Goal: Navigation & Orientation: Find specific page/section

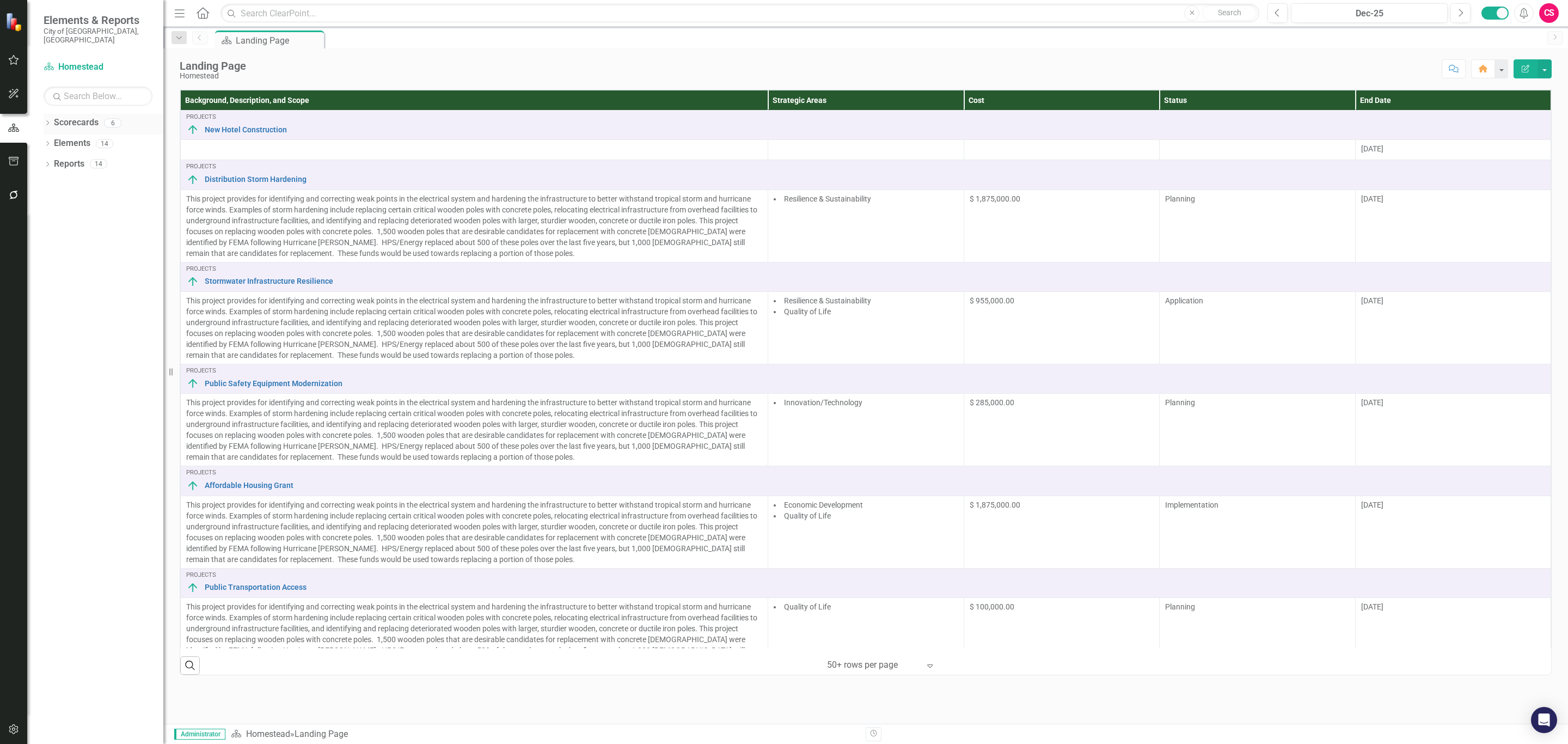
click at [48, 121] on icon "Dropdown" at bounding box center [47, 124] width 8 height 6
click at [73, 199] on link "Strategic Plan [DATE]-[DATE]" at bounding box center [111, 206] width 103 height 12
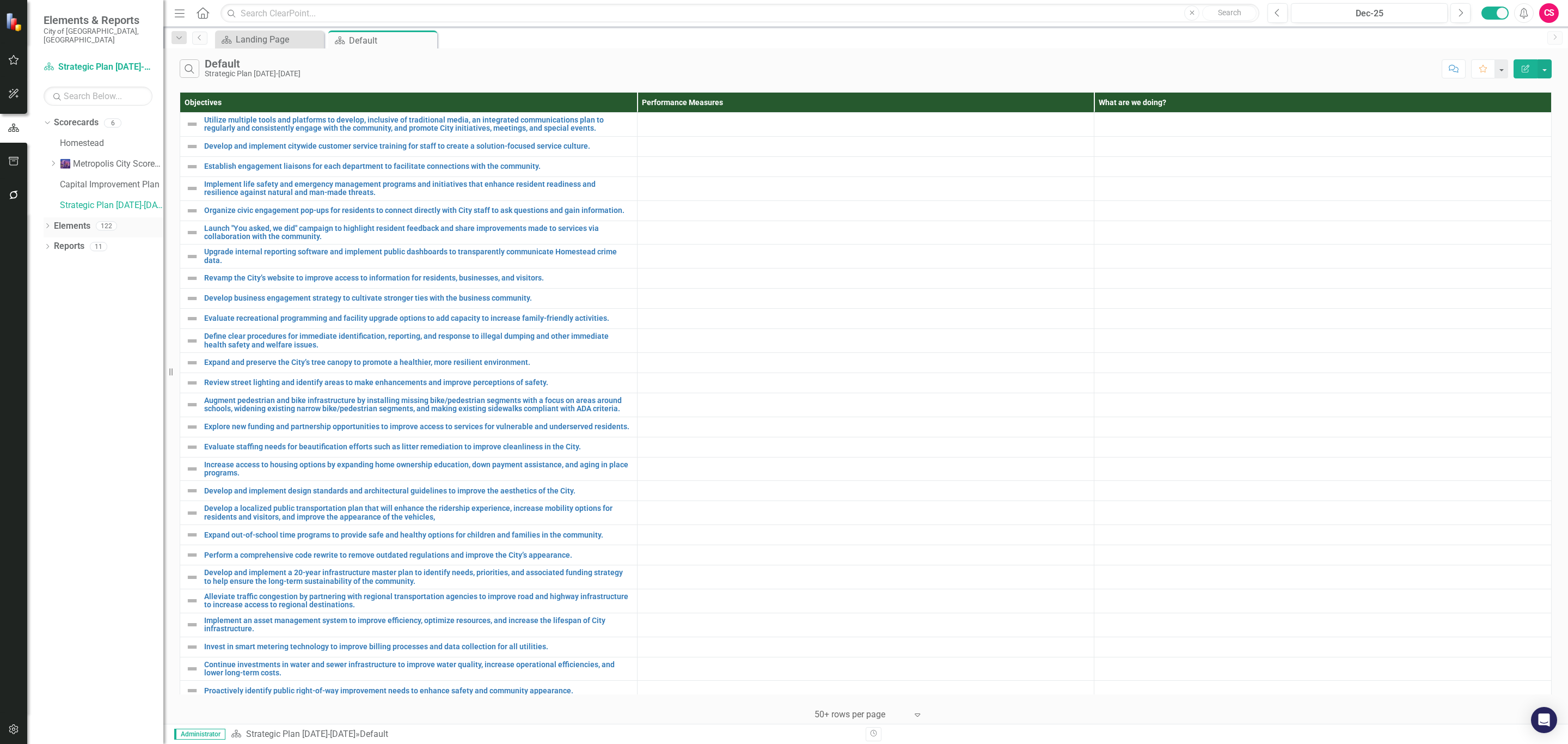
click at [74, 220] on link "Elements" at bounding box center [71, 226] width 36 height 12
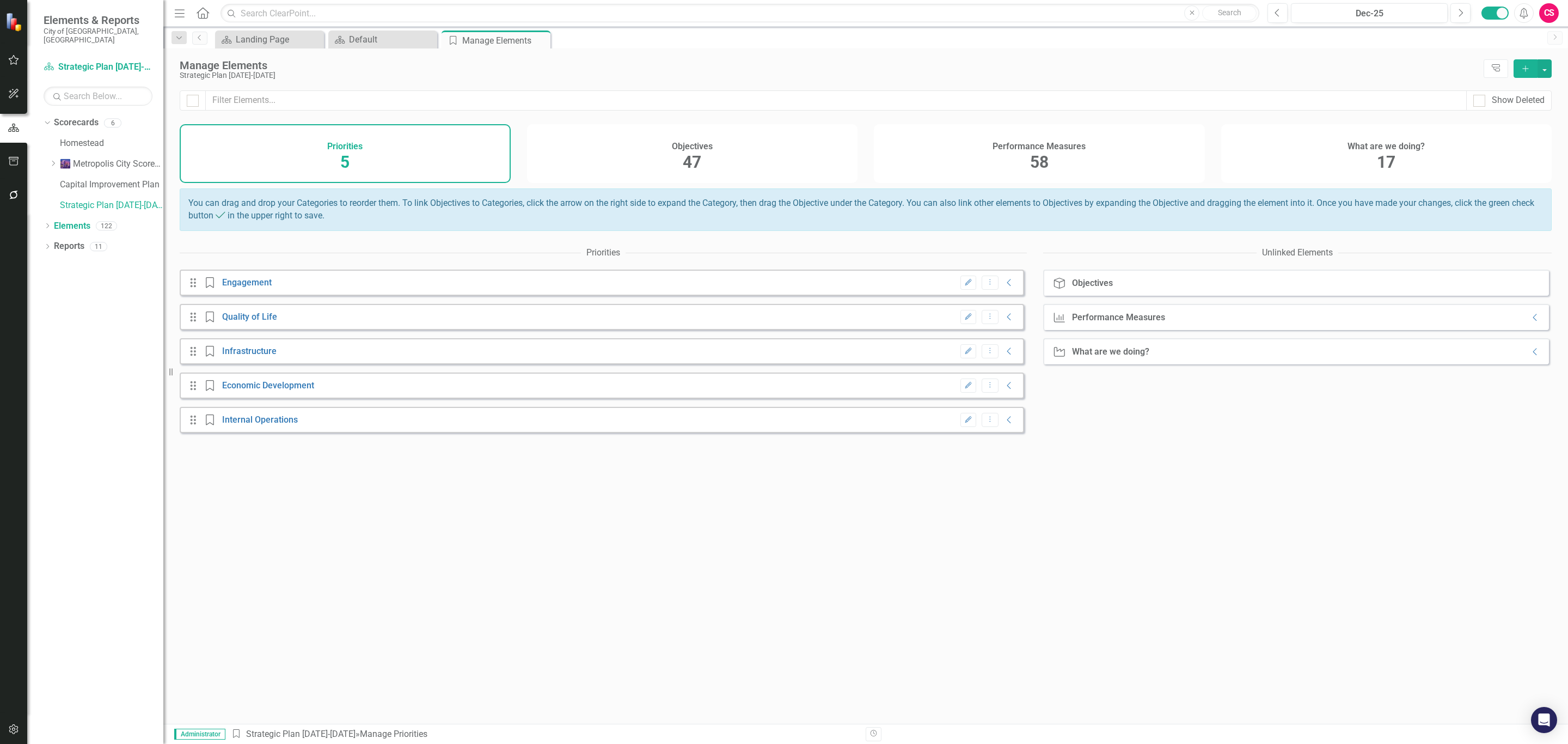
click at [966, 154] on div "Performance Measures 58" at bounding box center [1039, 154] width 331 height 59
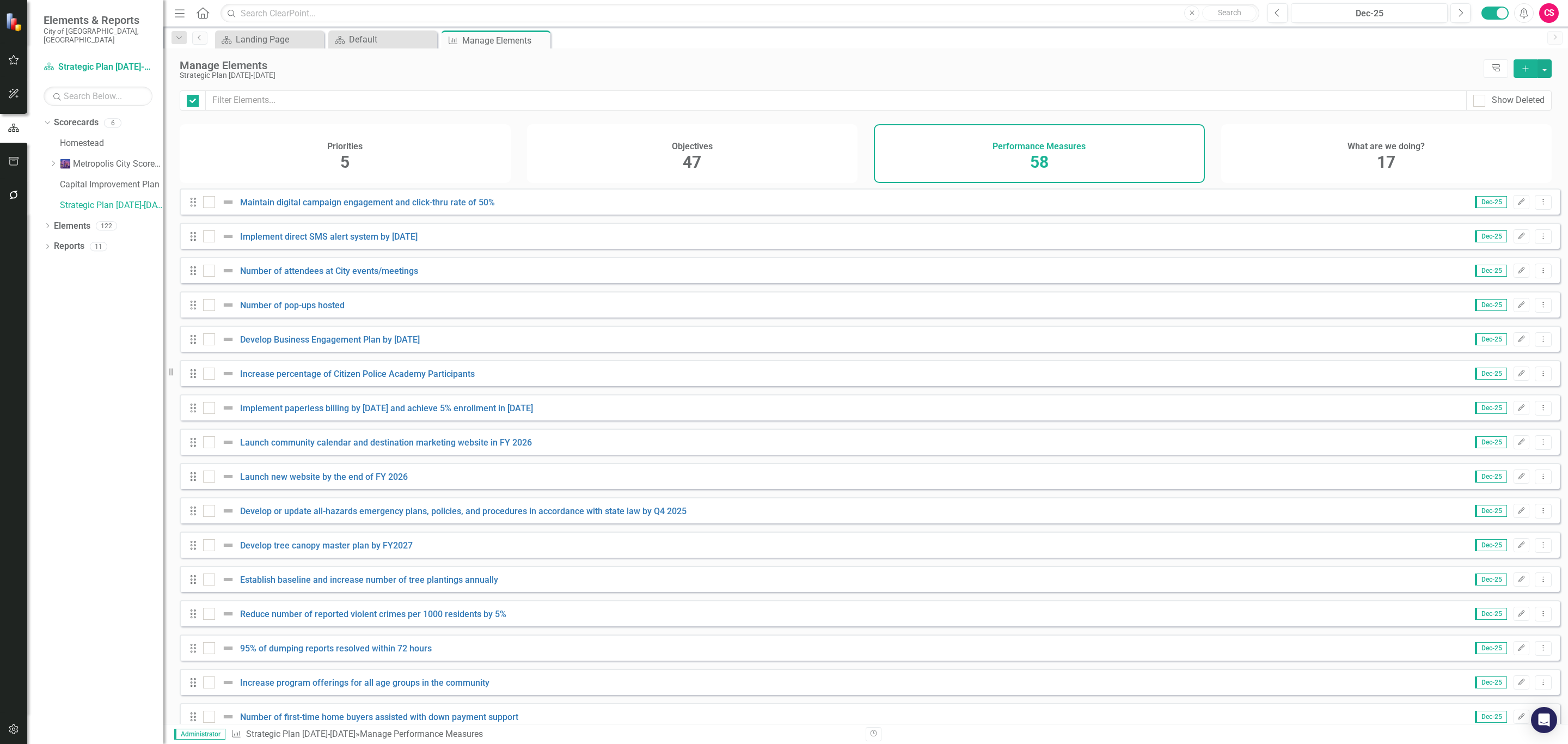
checkbox input "false"
click at [362, 207] on link "Maintain digital campaign engagement and click-thru rate of 50%" at bounding box center [367, 202] width 255 height 11
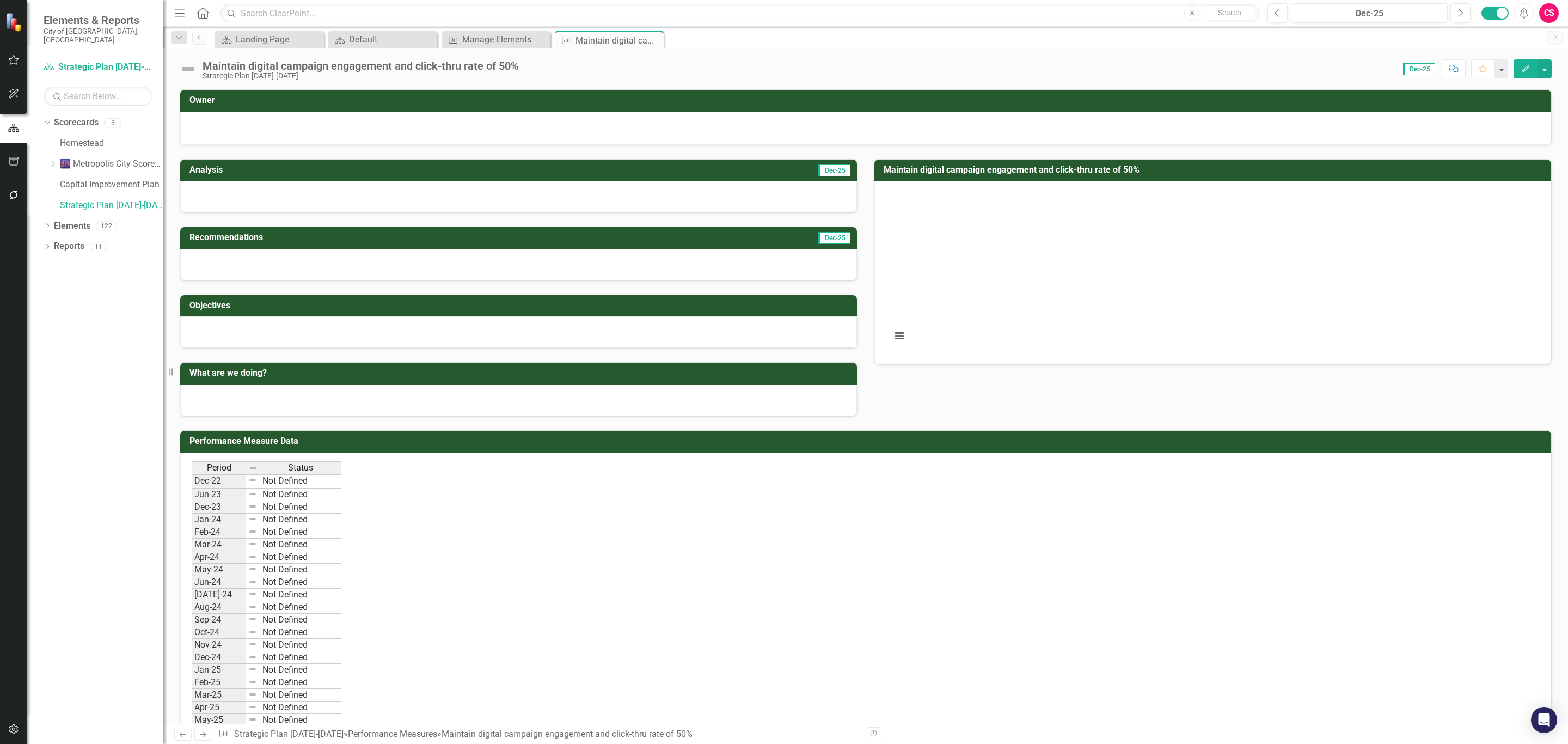
scroll to position [8, 0]
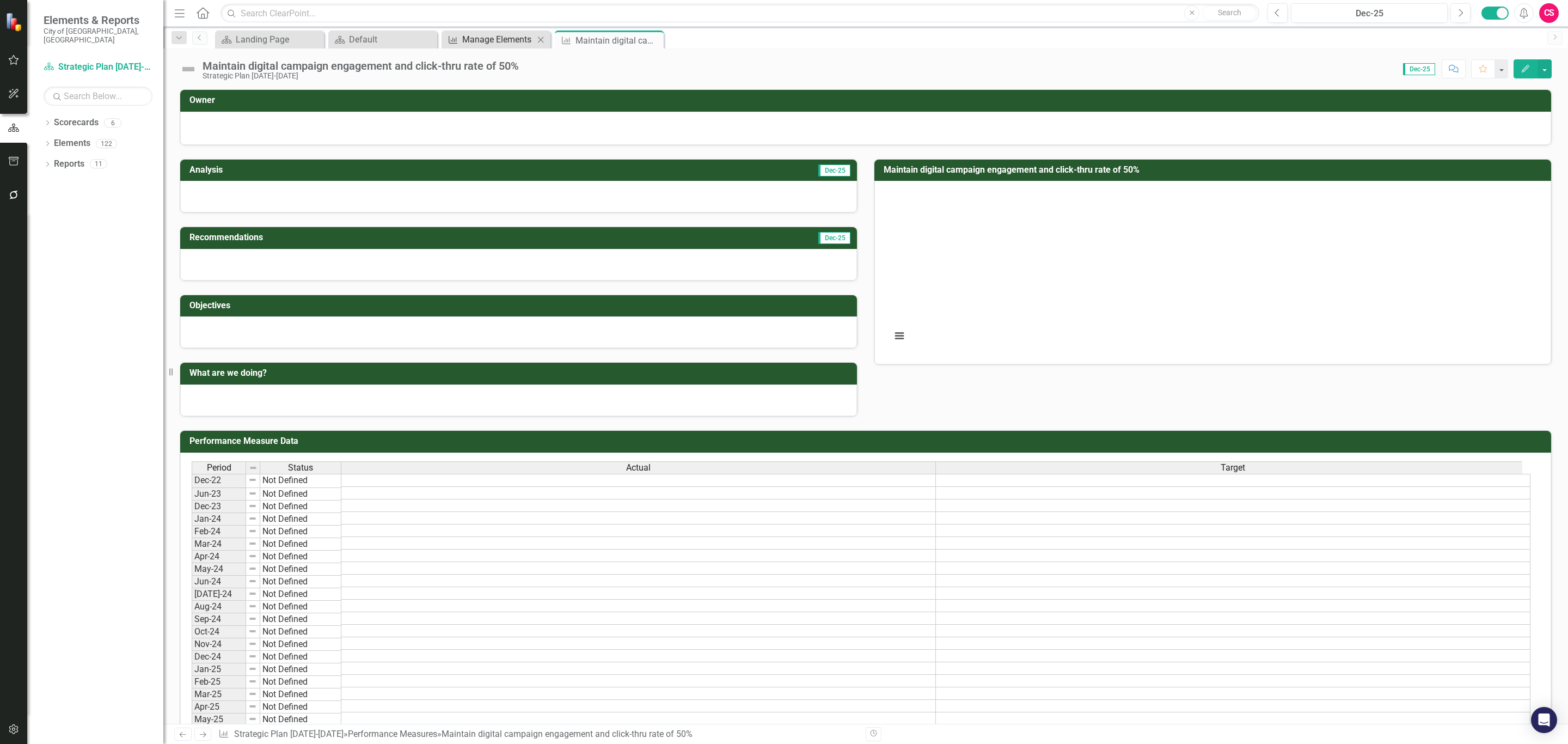
click at [484, 39] on div "Manage Elements" at bounding box center [498, 39] width 71 height 13
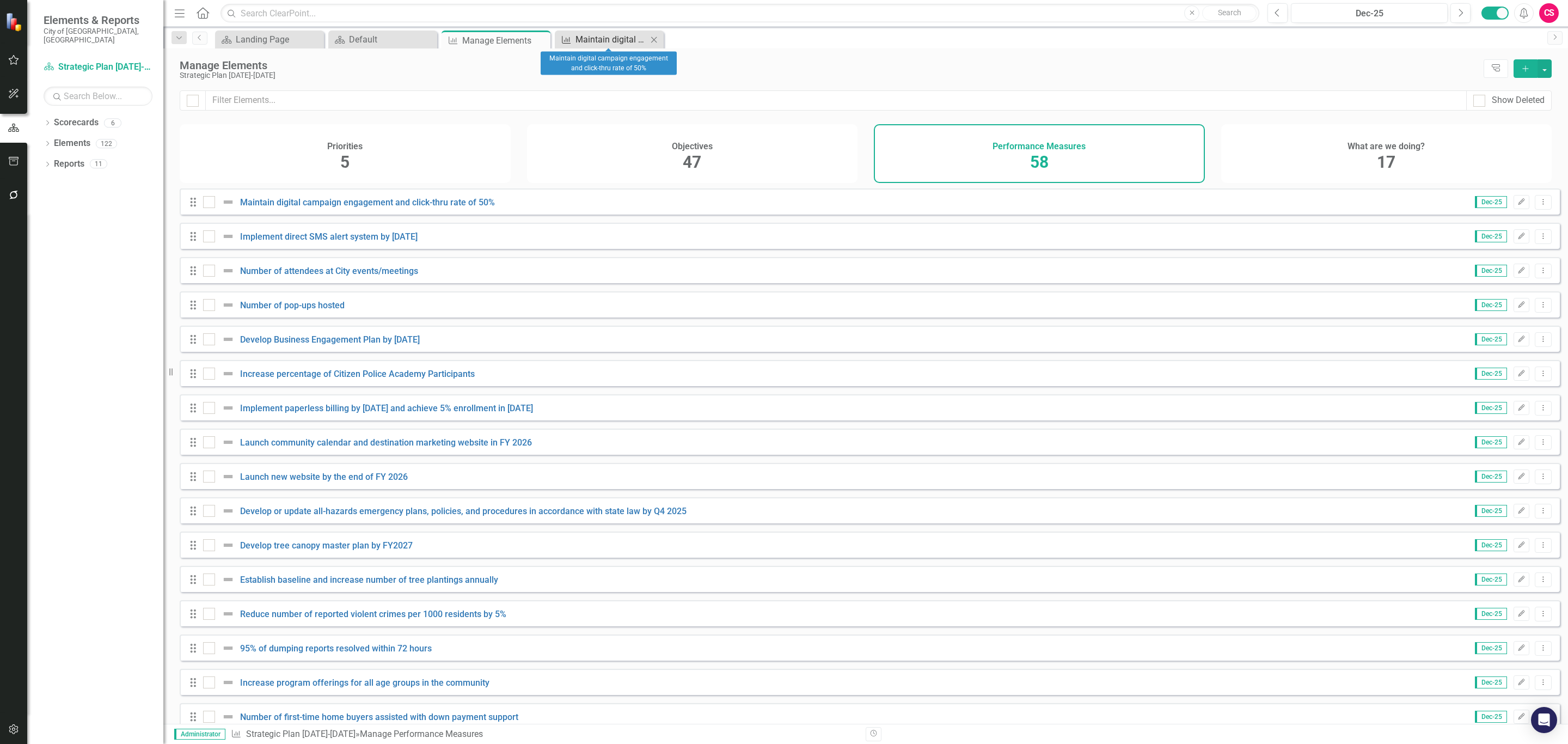
click at [599, 40] on div "Maintain digital campaign engagement and click-thru rate of 50%" at bounding box center [611, 39] width 71 height 13
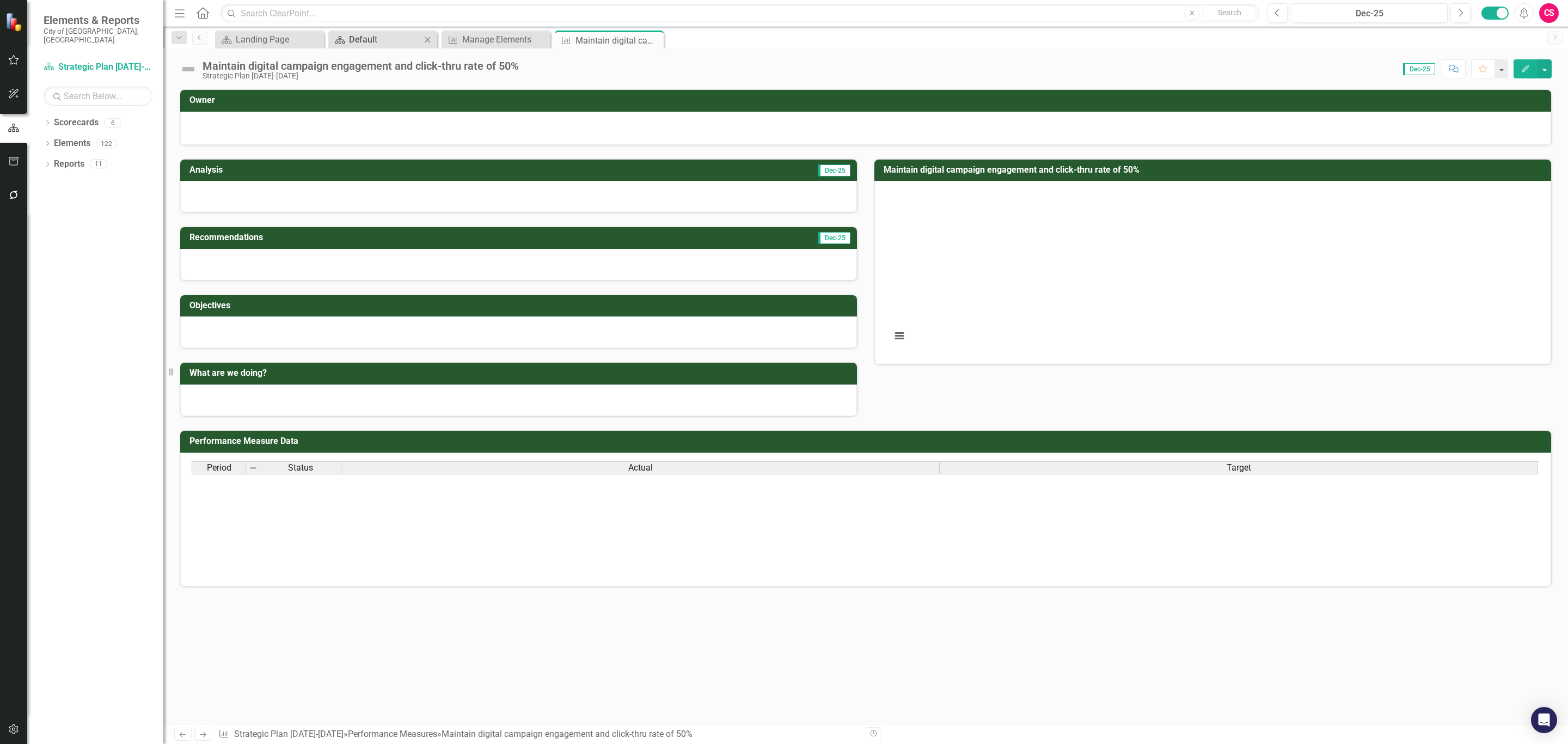
click at [369, 39] on div "Default" at bounding box center [384, 39] width 71 height 13
